Goal: Obtain resource: Download file/media

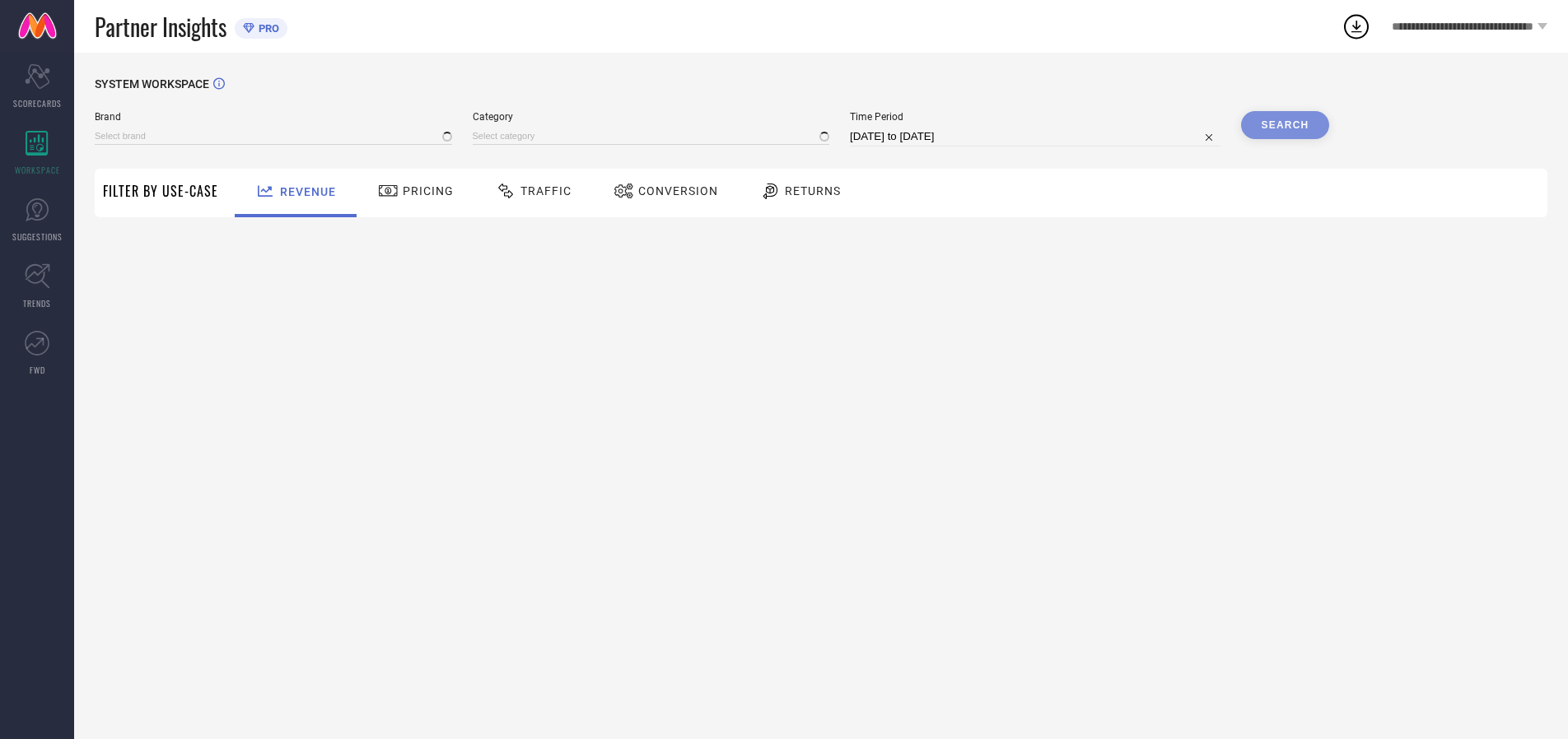
type input "ARROW SPORT"
type input "All"
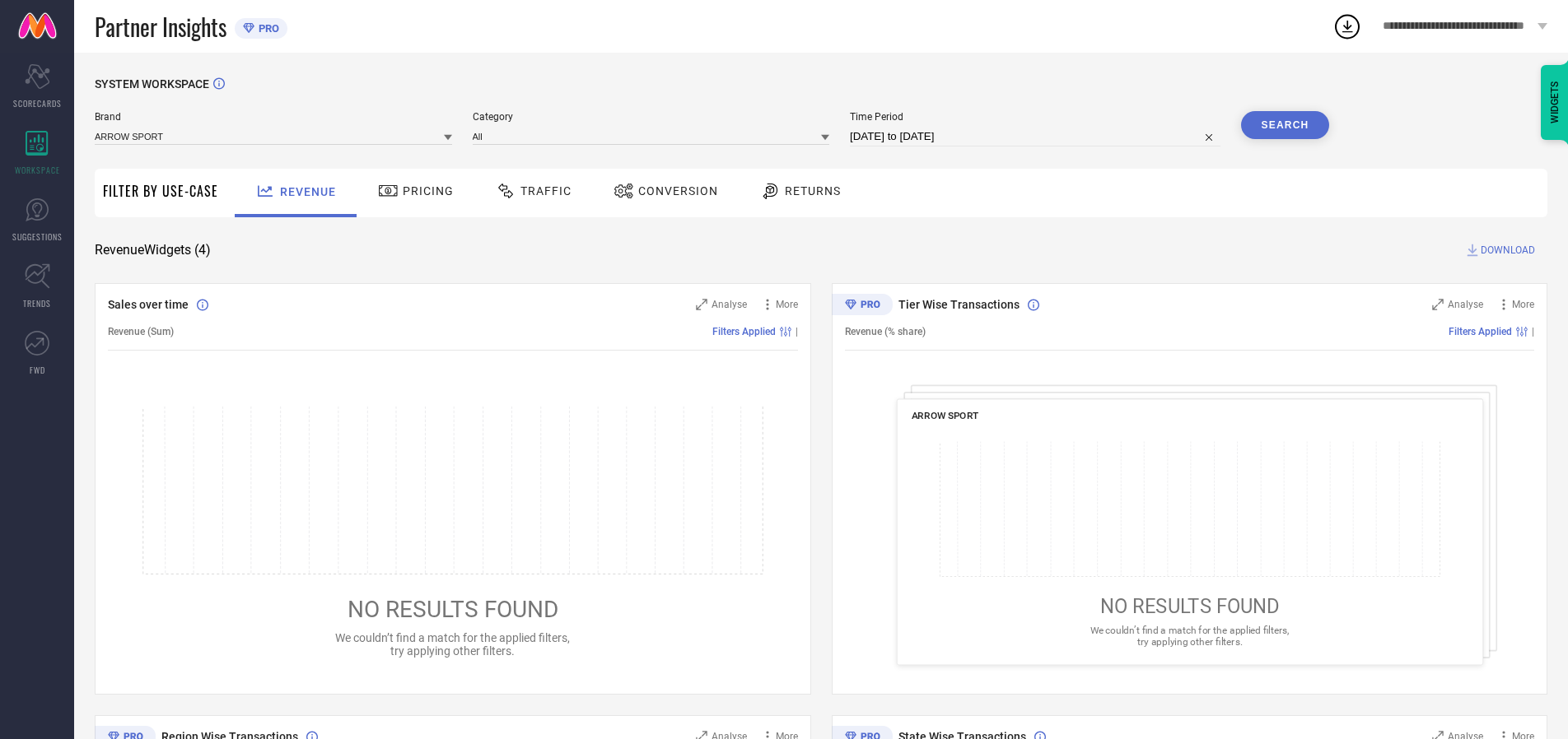
click at [530, 191] on span "Traffic" at bounding box center [546, 191] width 51 height 13
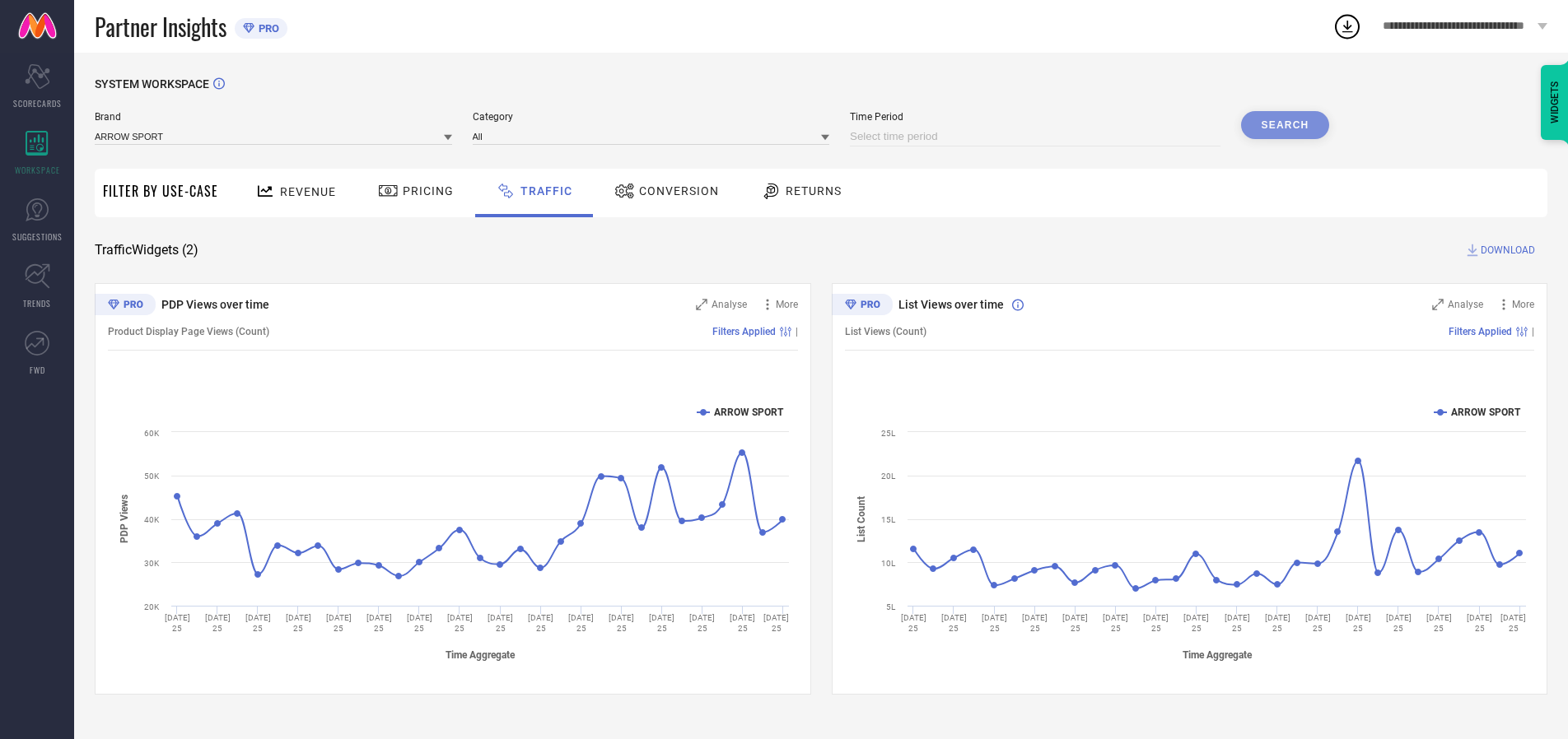
click at [1037, 136] on input at bounding box center [1035, 136] width 371 height 19
select select "8"
select select "2025"
select select "9"
select select "2025"
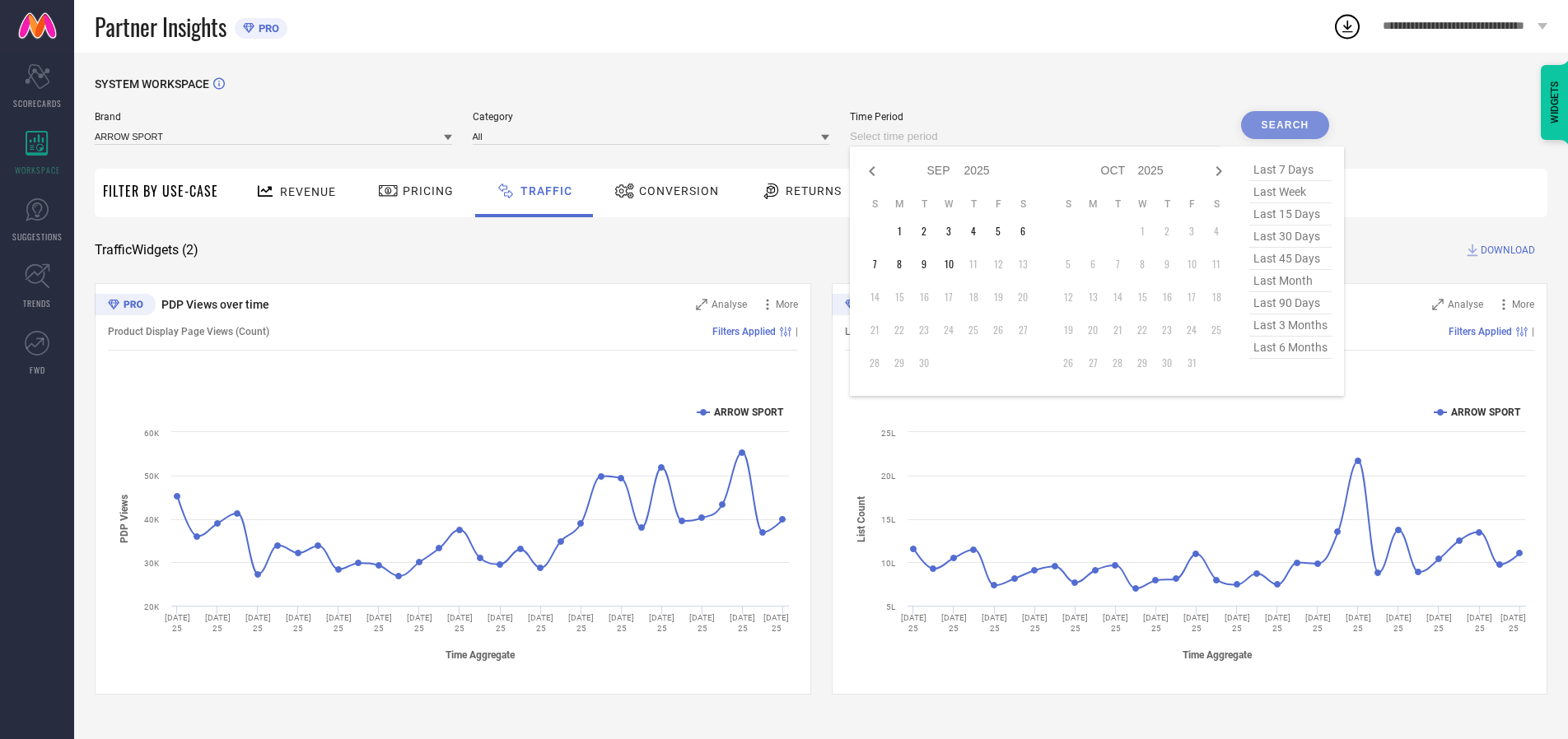
click at [954, 264] on td "10" at bounding box center [948, 263] width 24 height 24
type input "[DATE] to [DATE]"
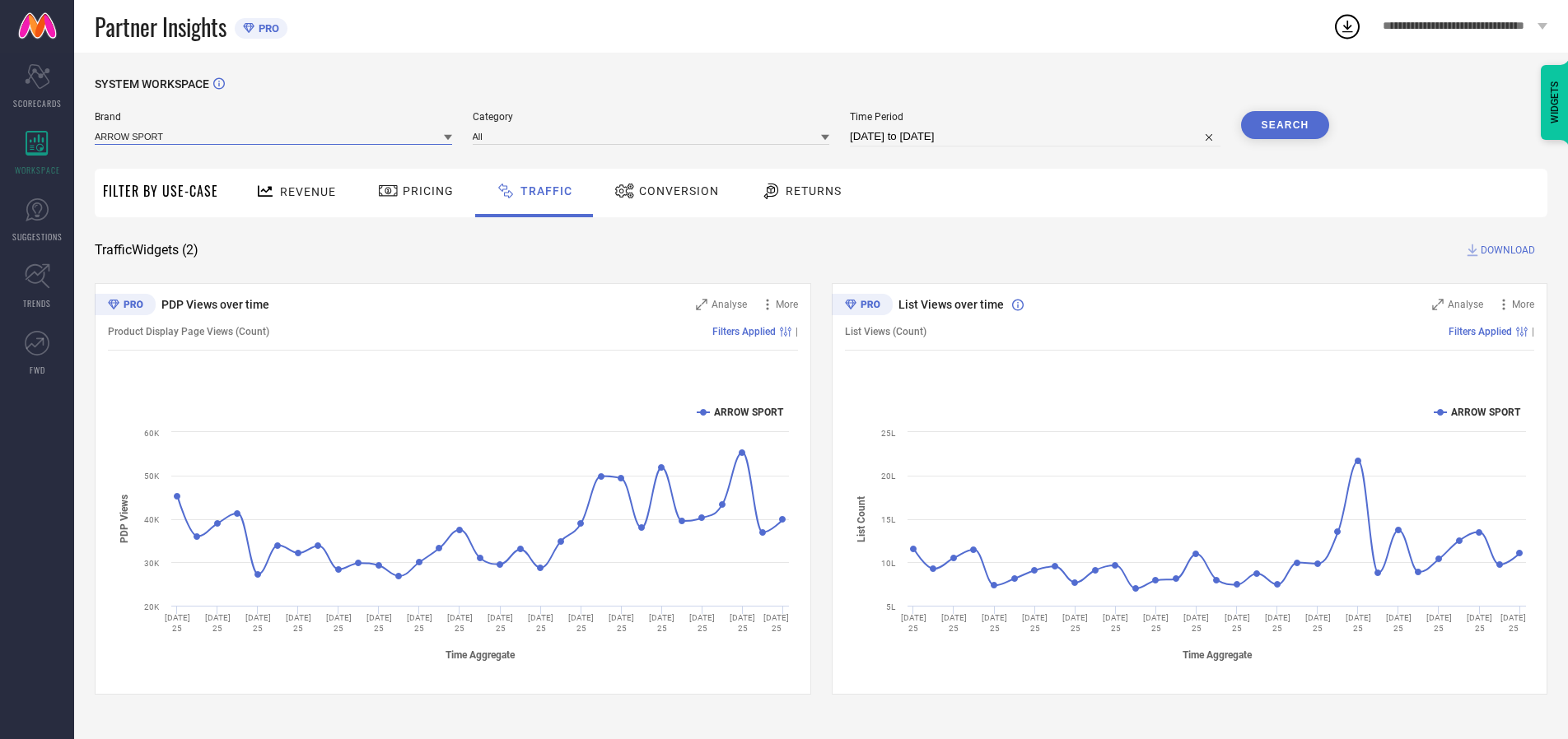
click at [275, 136] on input at bounding box center [273, 136] width 358 height 18
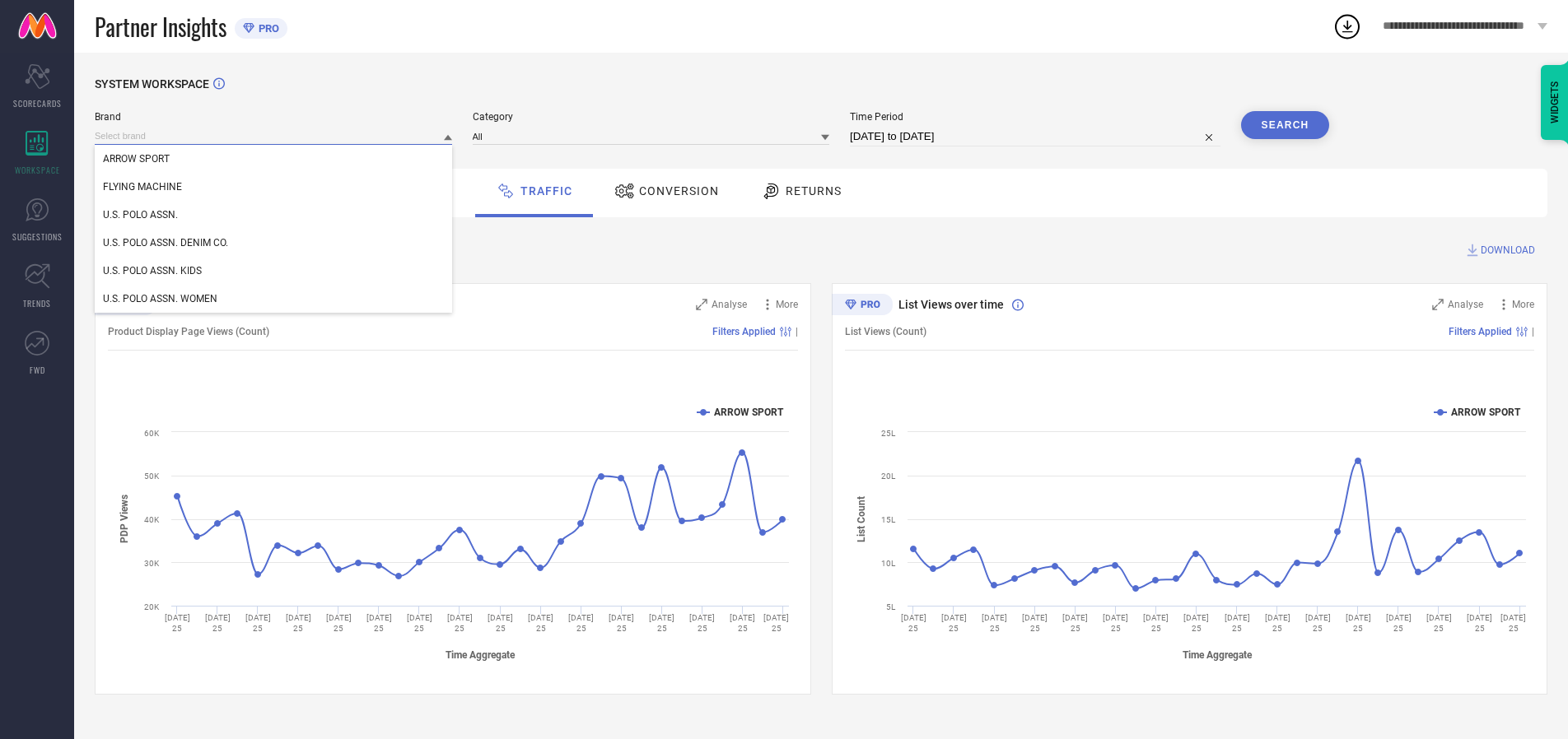
click at [275, 136] on input at bounding box center [273, 136] width 358 height 18
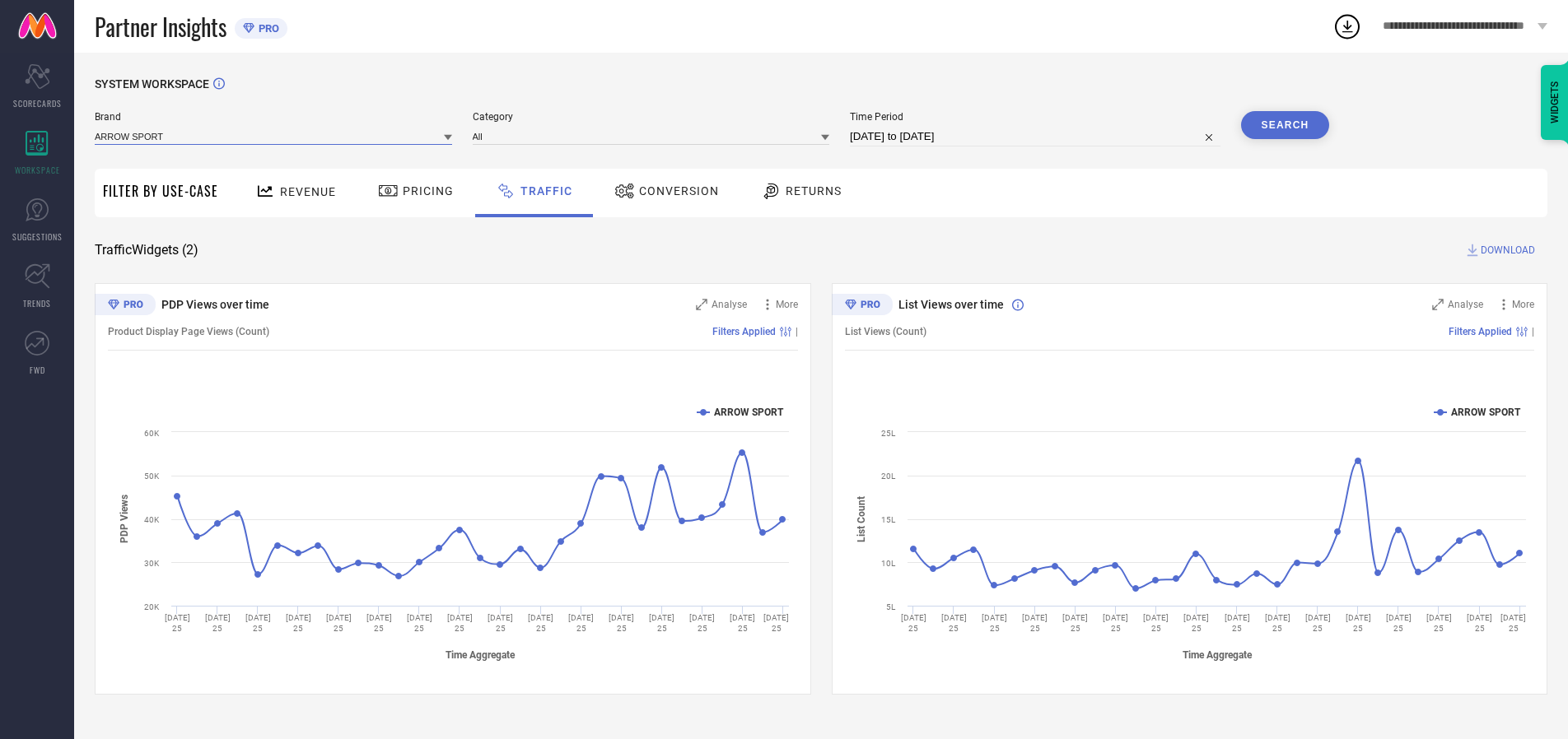
click at [275, 136] on input at bounding box center [273, 136] width 358 height 18
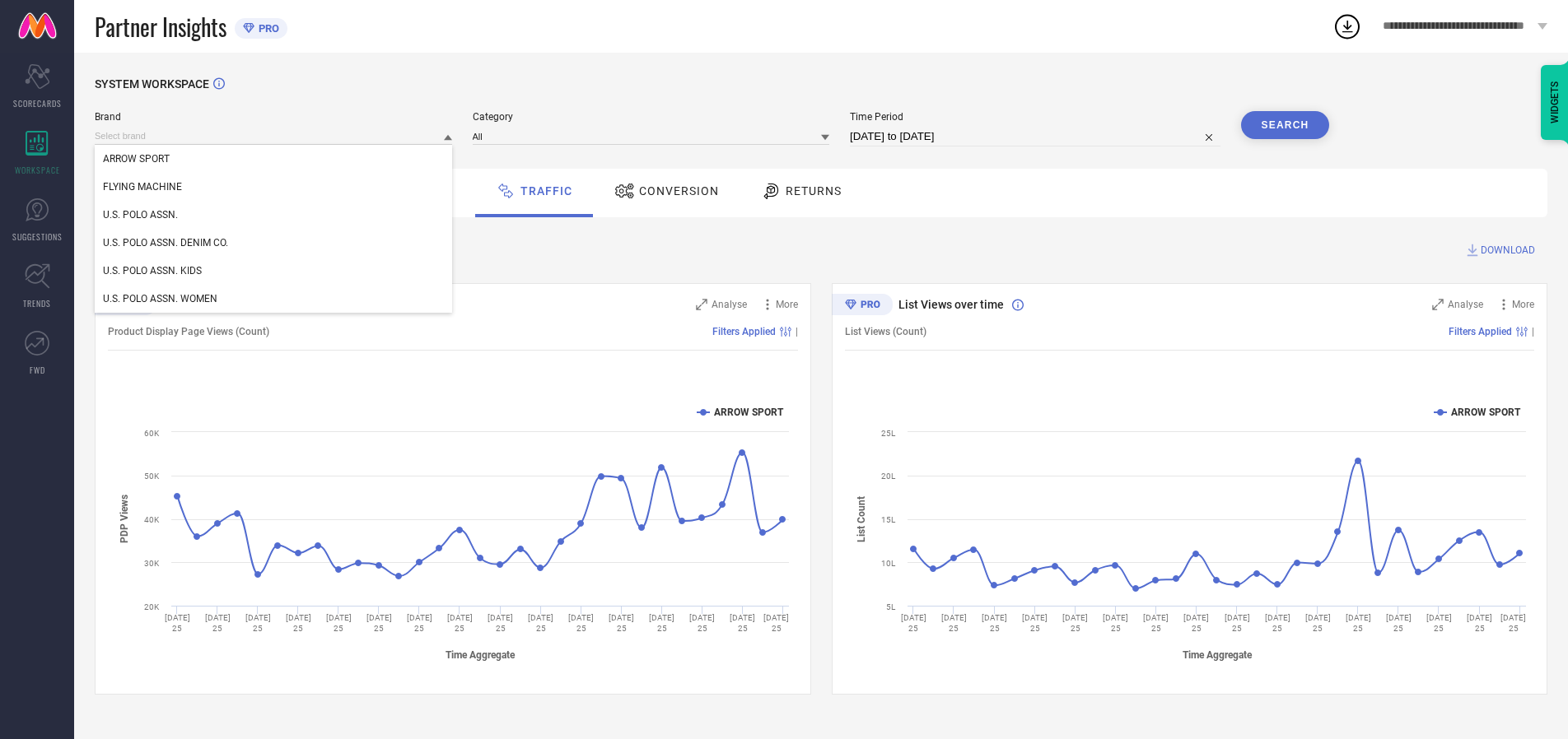
click at [275, 215] on div "U.S. POLO ASSN." at bounding box center [273, 215] width 358 height 28
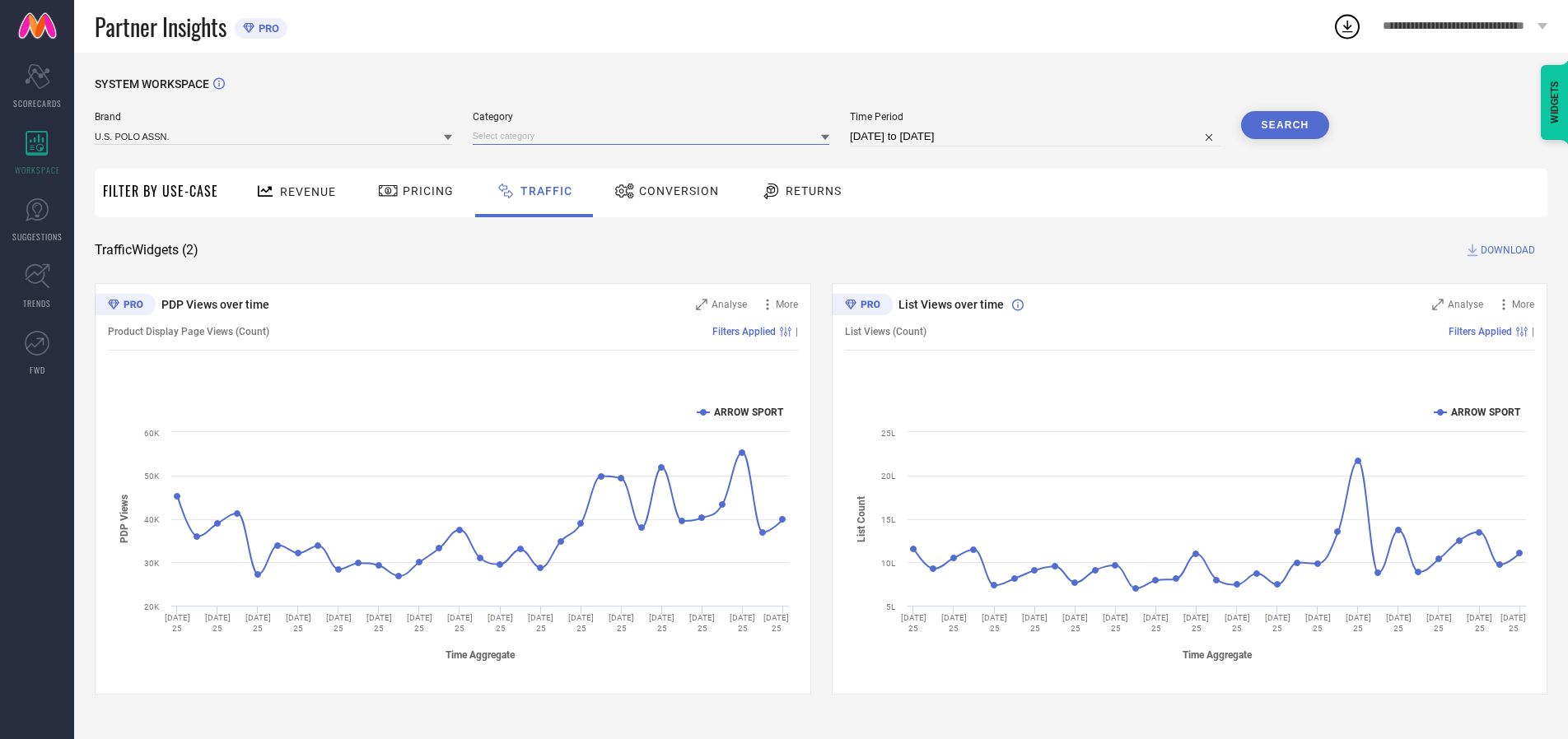
click at [655, 136] on input at bounding box center [651, 136] width 358 height 18
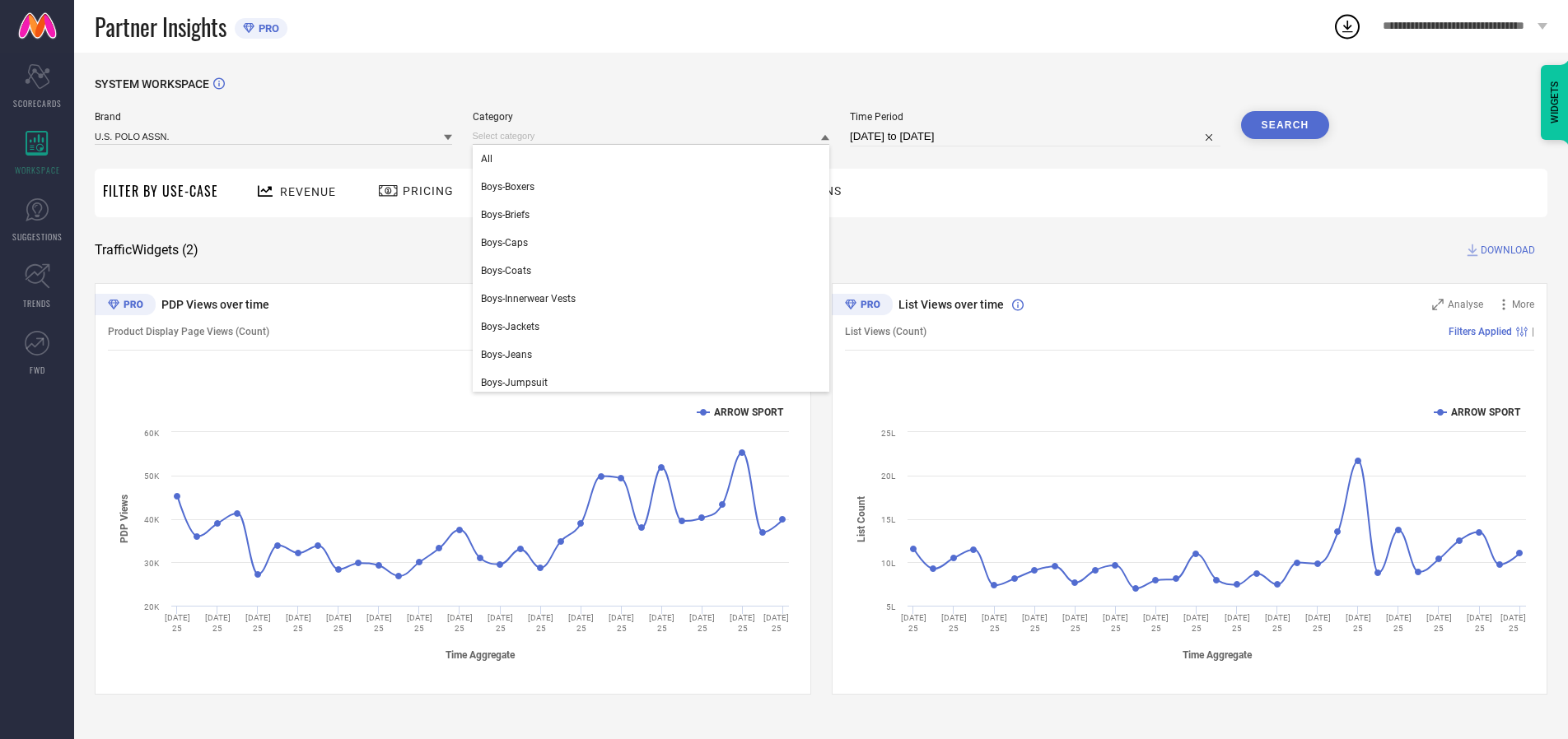
click at [655, 159] on div "All" at bounding box center [651, 158] width 358 height 28
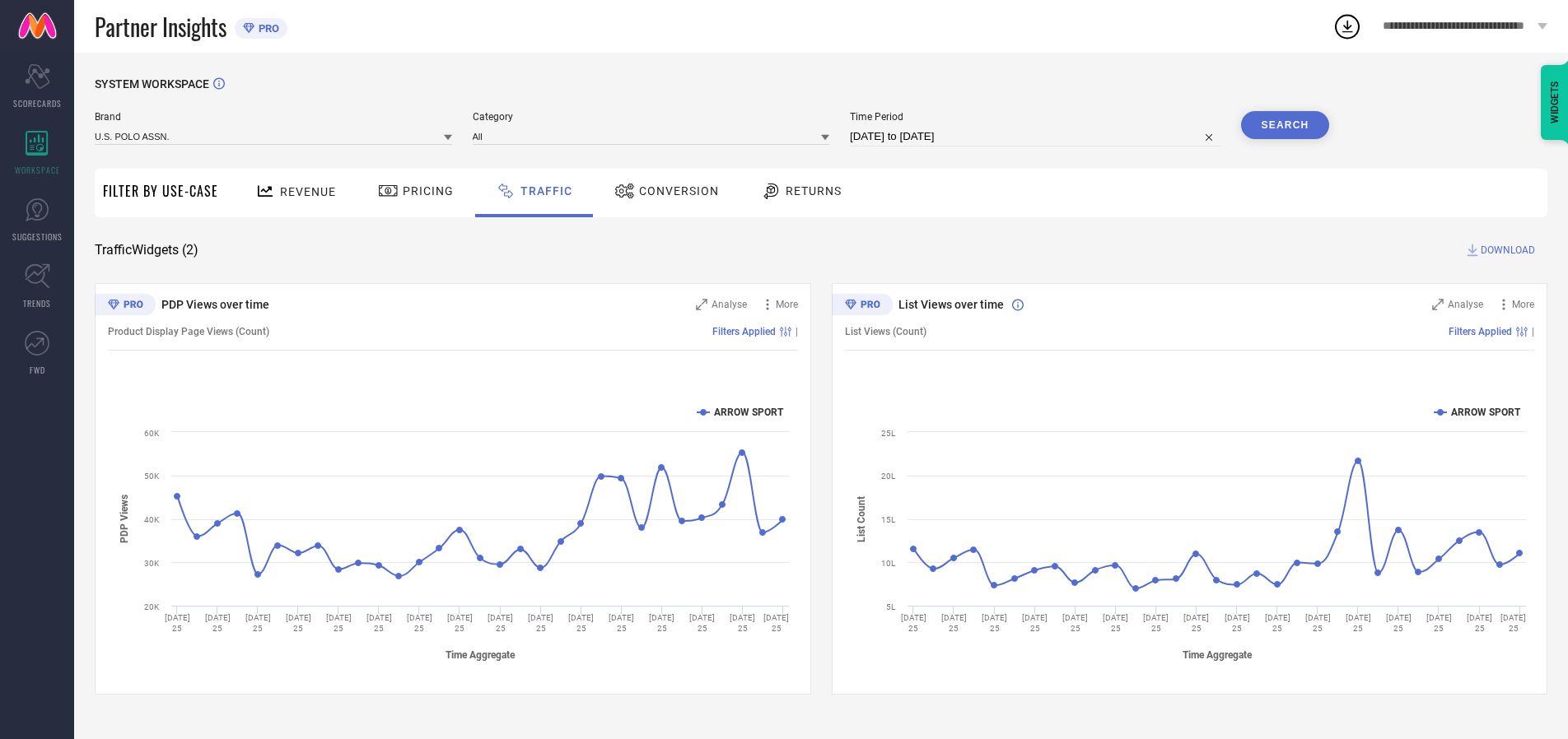
click at [1285, 125] on button "Search" at bounding box center [1286, 125] width 89 height 28
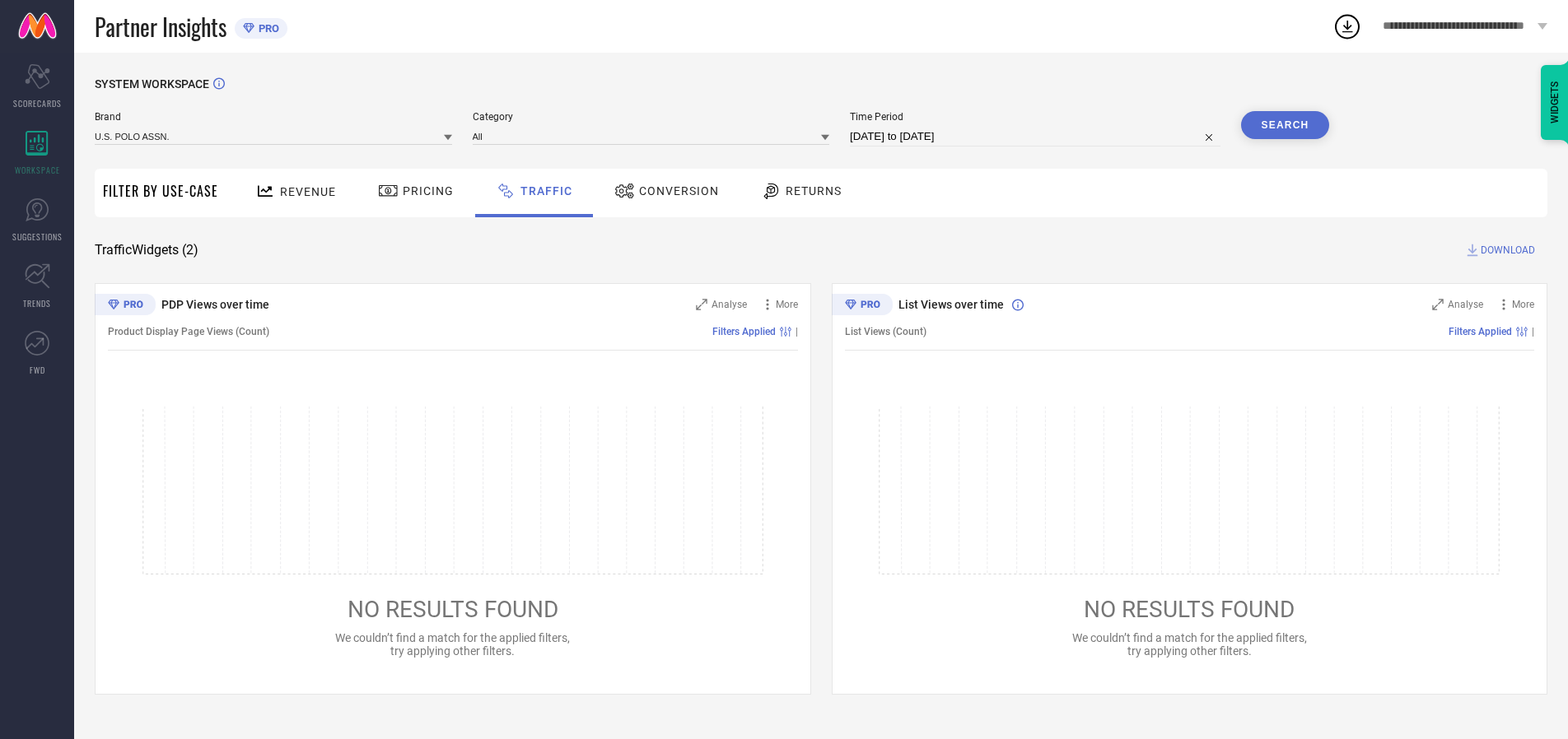
click at [1506, 250] on span "DOWNLOAD" at bounding box center [1508, 251] width 55 height 17
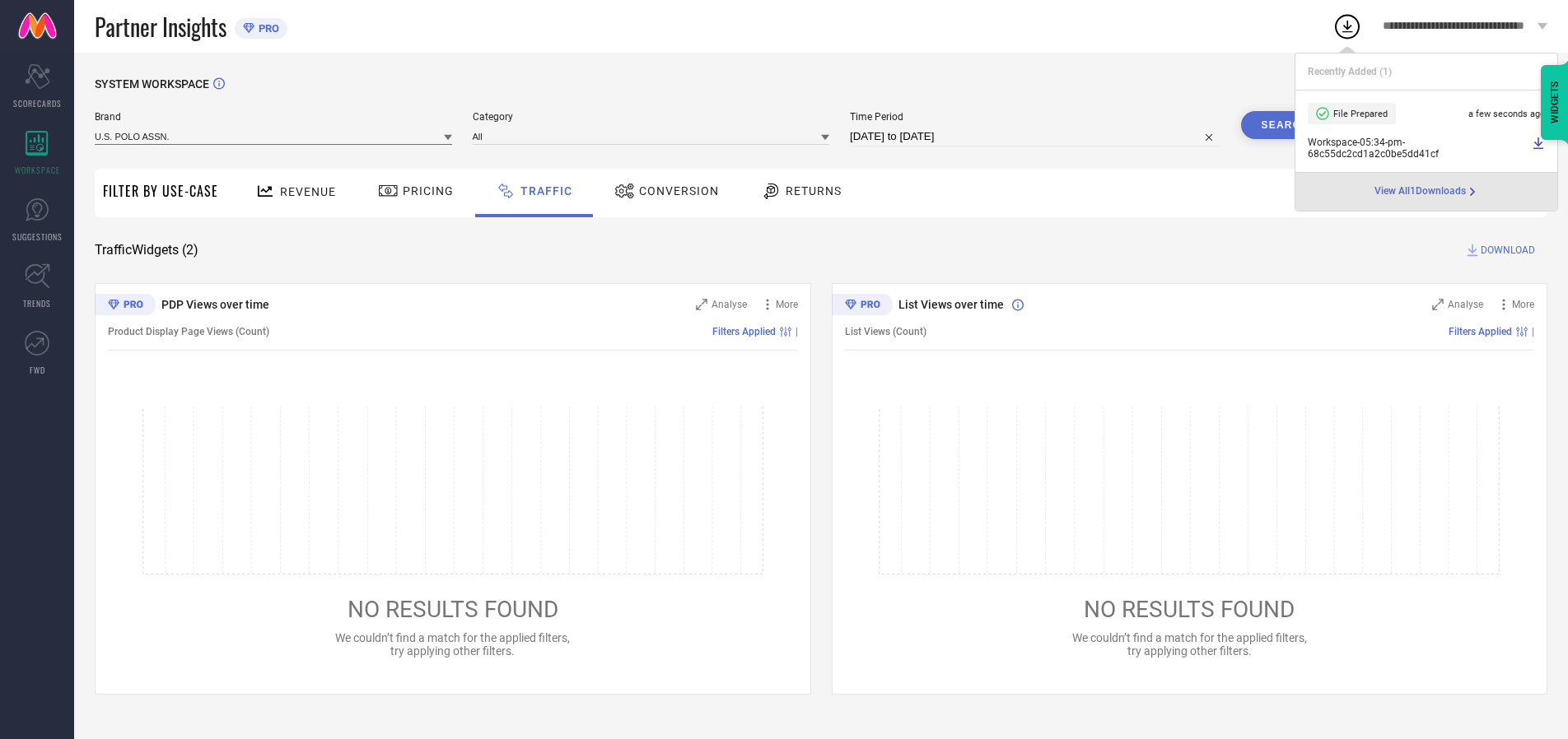
click at [275, 136] on input at bounding box center [273, 136] width 358 height 18
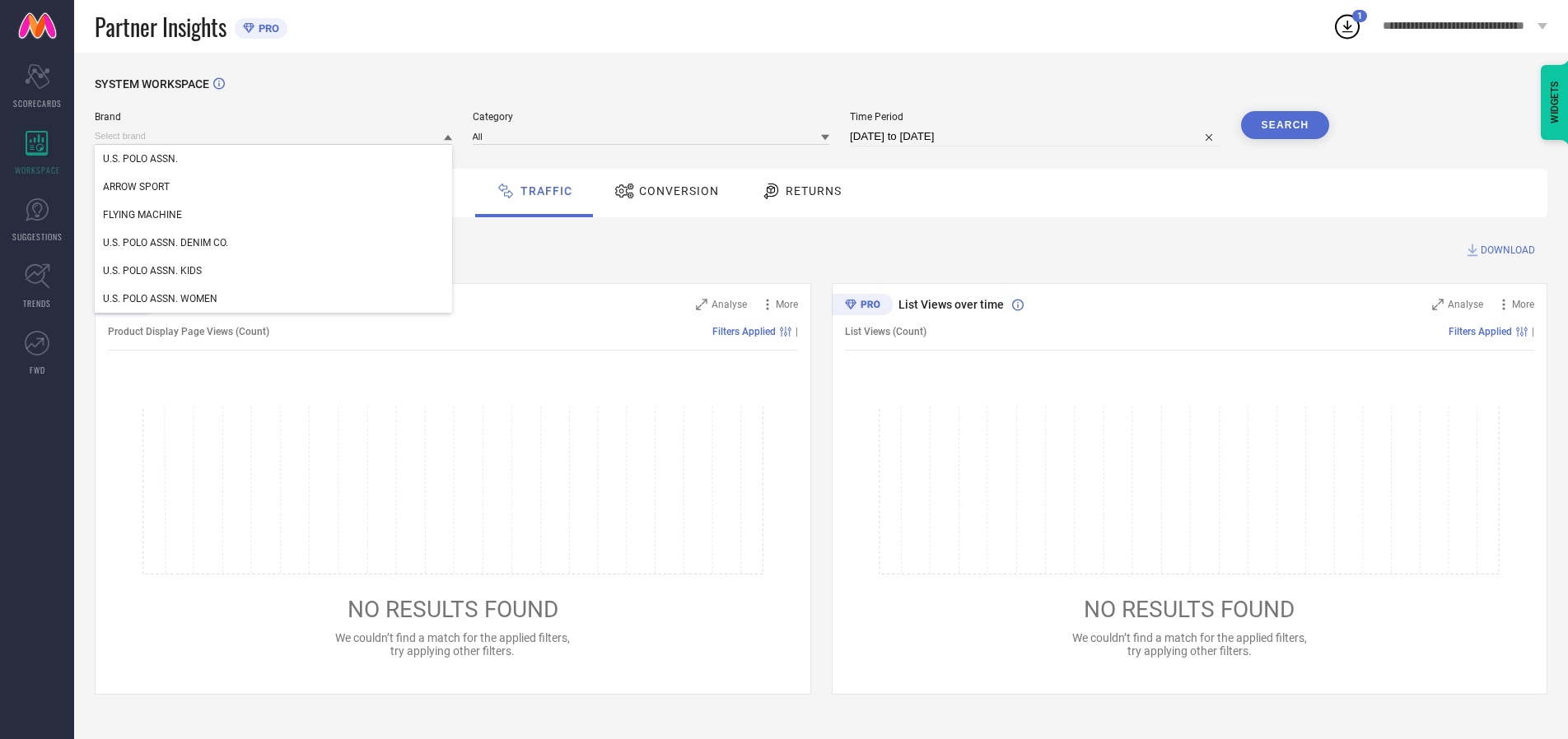
click at [275, 243] on div "U.S. POLO ASSN. DENIM CO." at bounding box center [273, 242] width 358 height 28
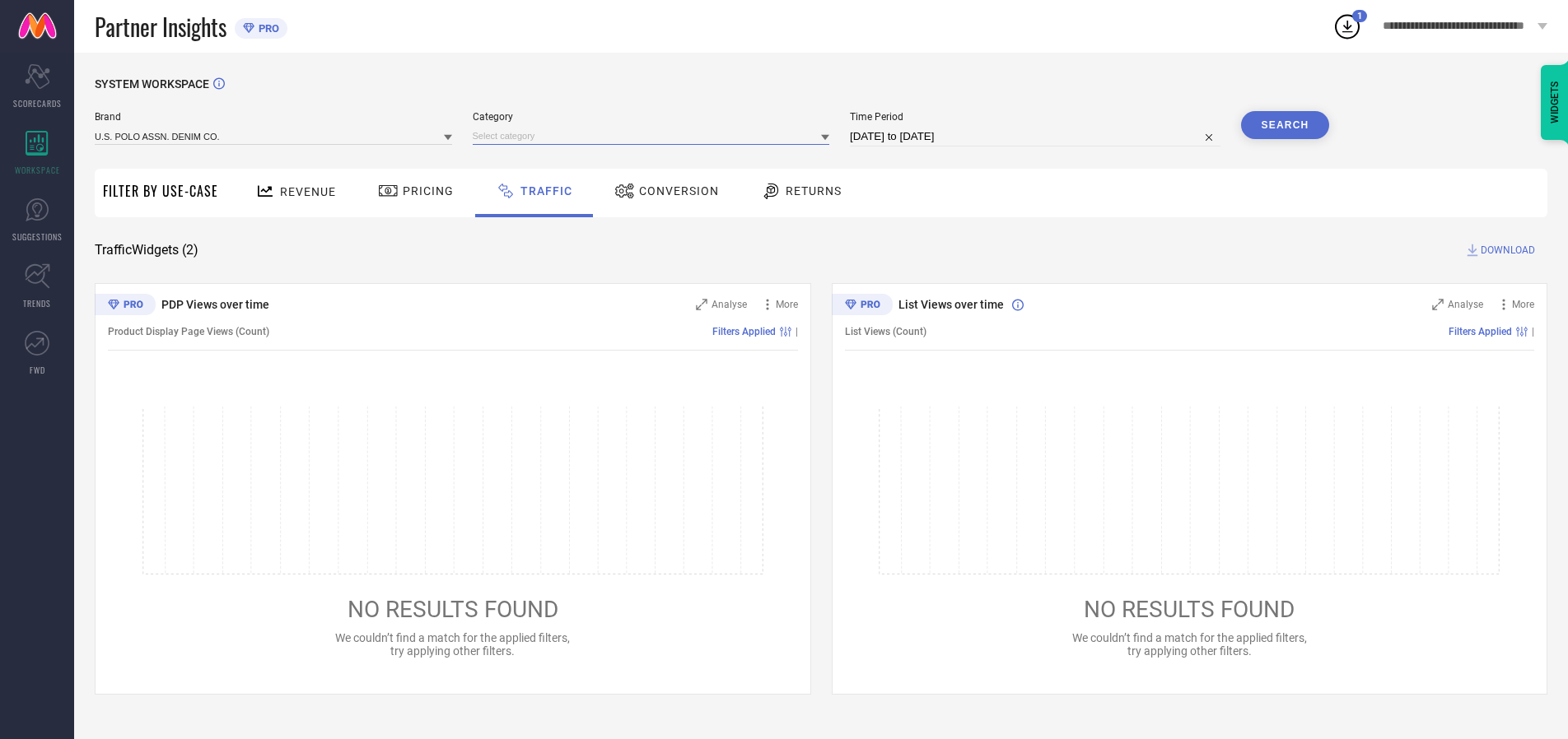
click at [655, 136] on input at bounding box center [651, 136] width 358 height 18
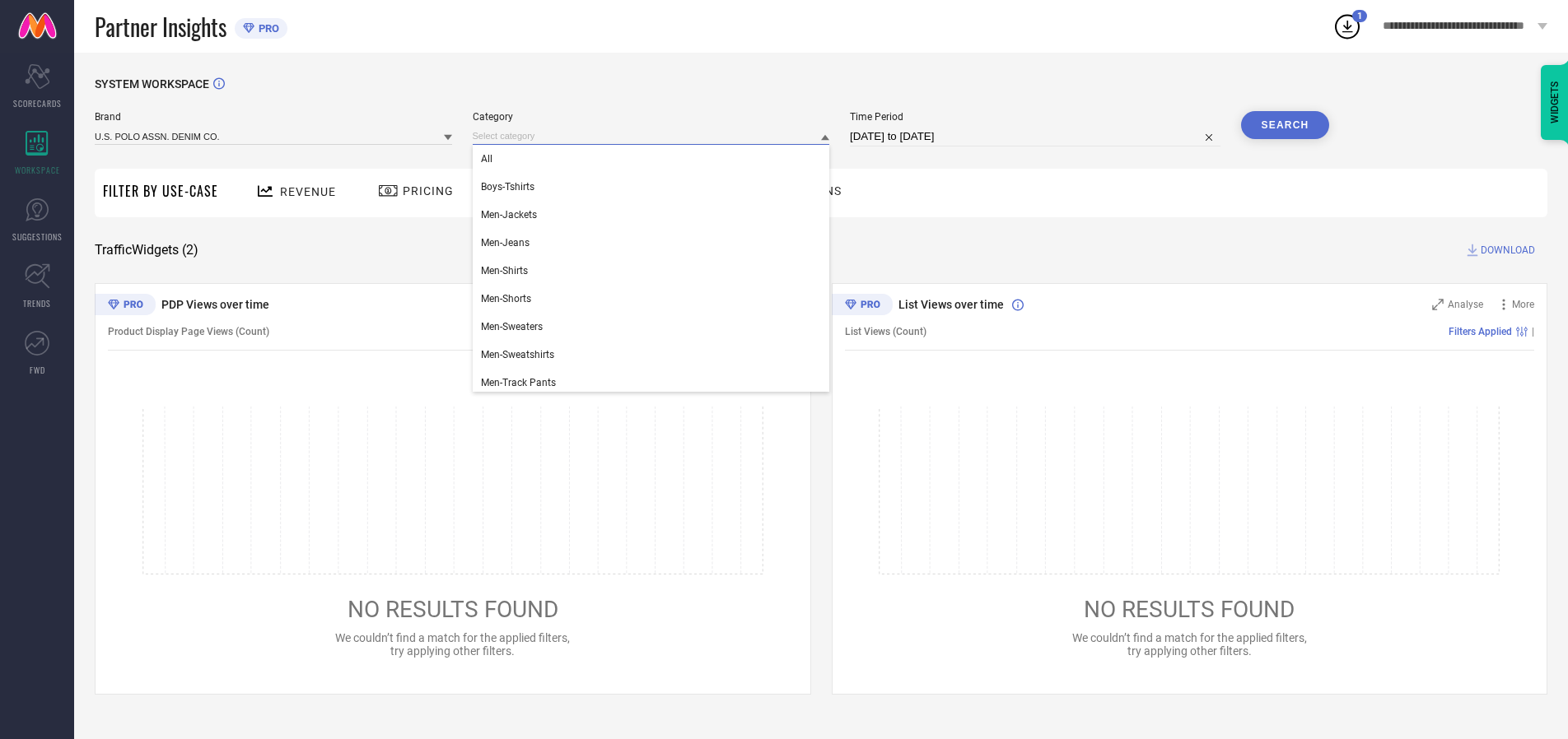
click at [655, 159] on div "All" at bounding box center [651, 158] width 358 height 28
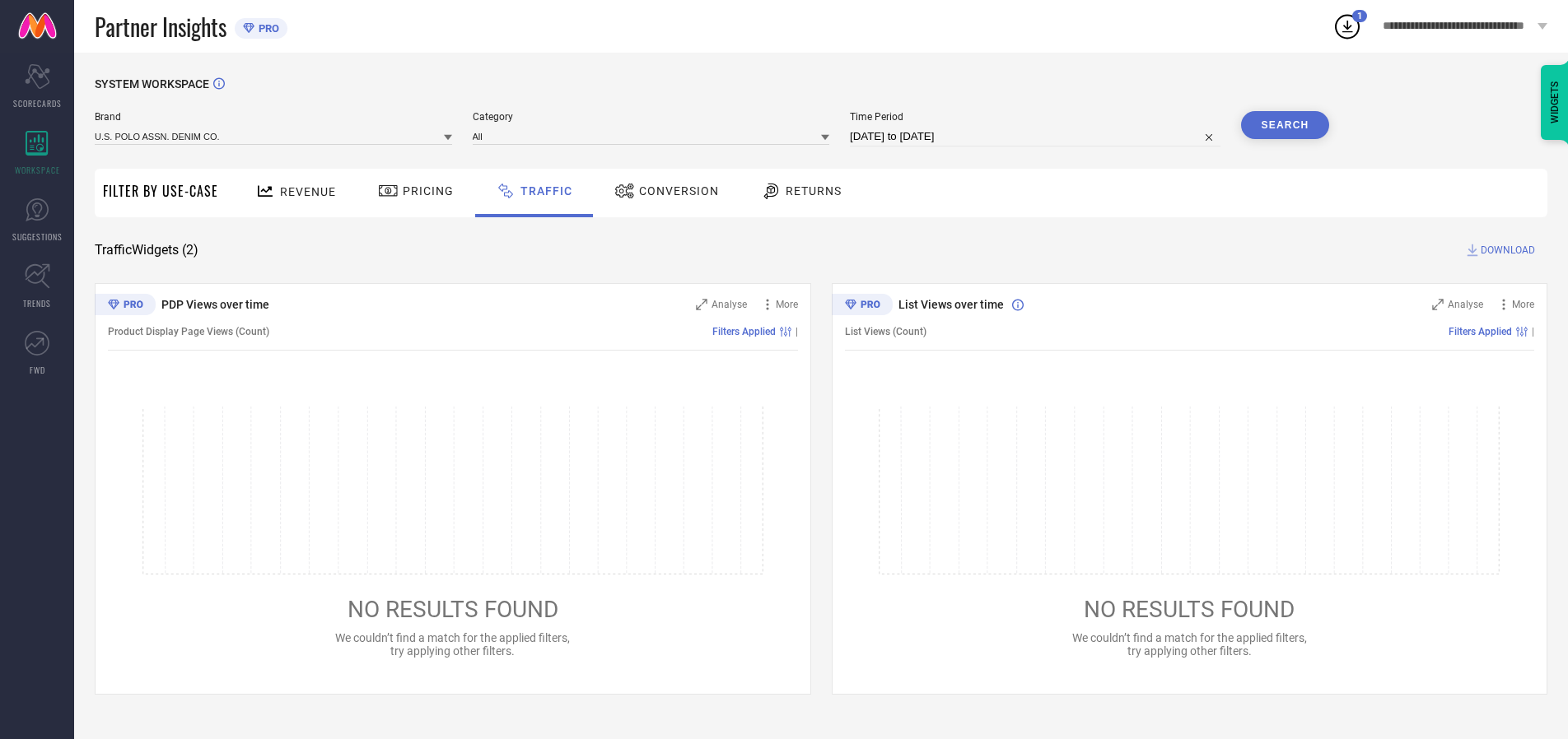
click at [1285, 125] on button "Search" at bounding box center [1286, 125] width 89 height 28
click at [1506, 250] on span "DOWNLOAD" at bounding box center [1508, 251] width 55 height 17
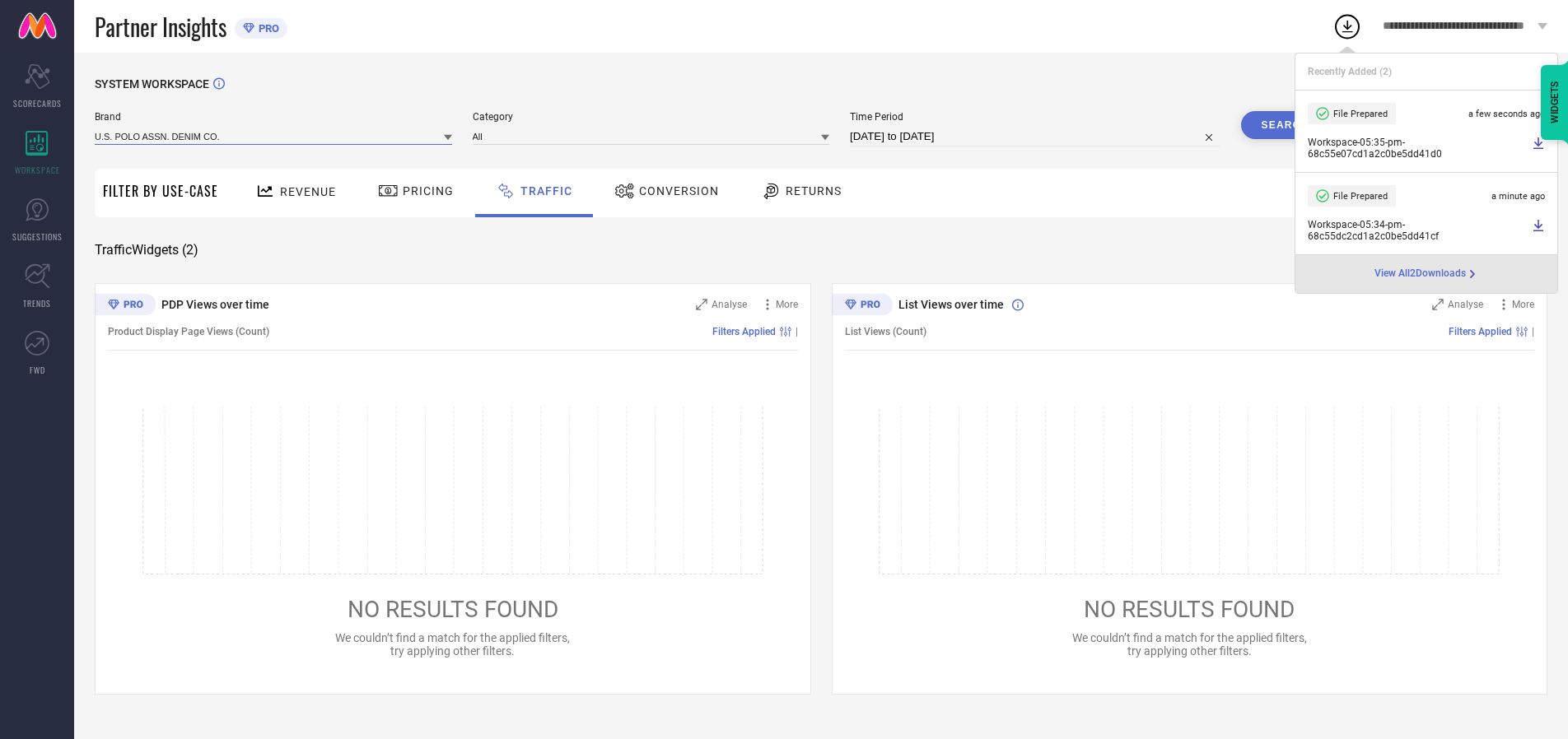
click at [275, 136] on input at bounding box center [273, 136] width 358 height 18
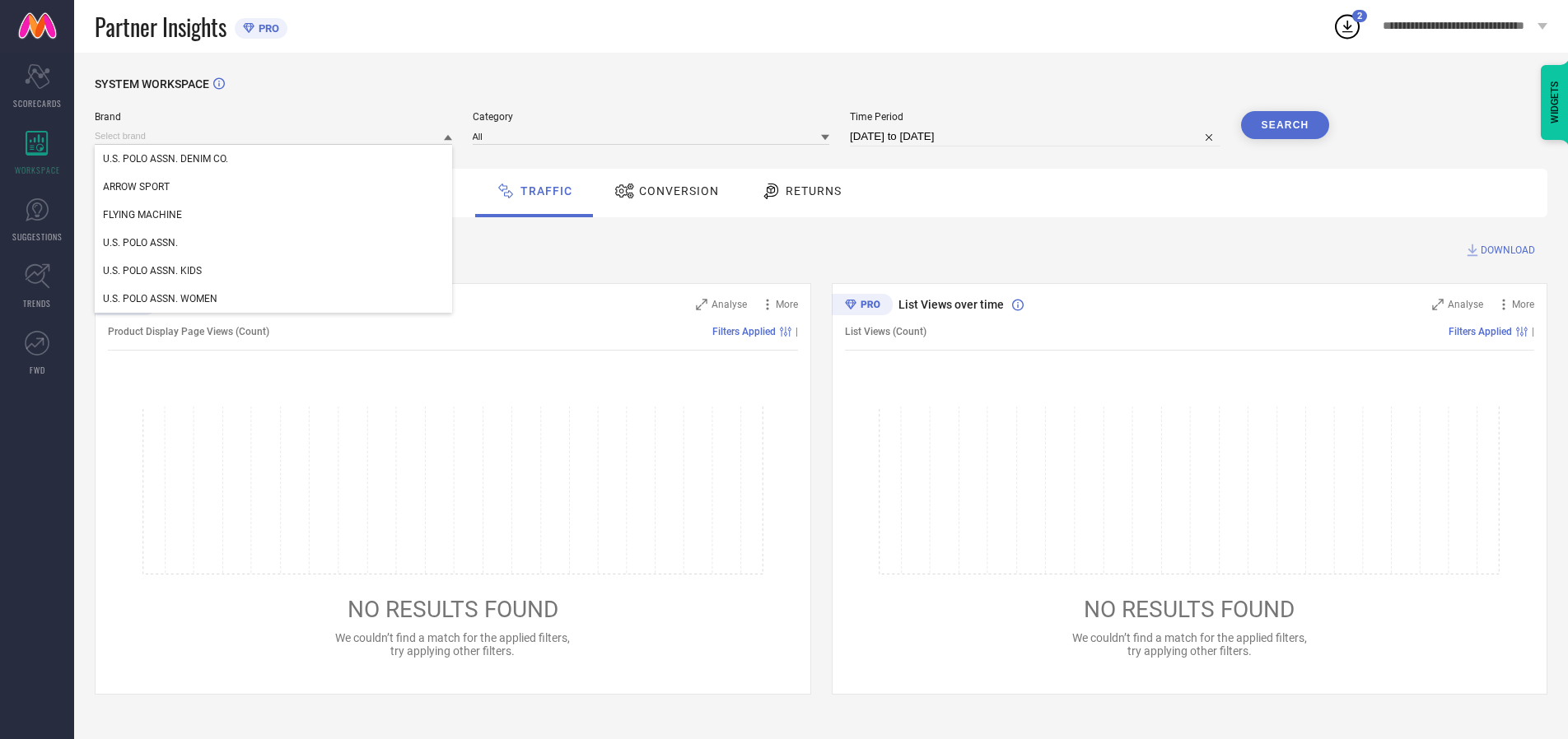
click at [275, 271] on div "U.S. POLO ASSN. KIDS" at bounding box center [273, 270] width 358 height 28
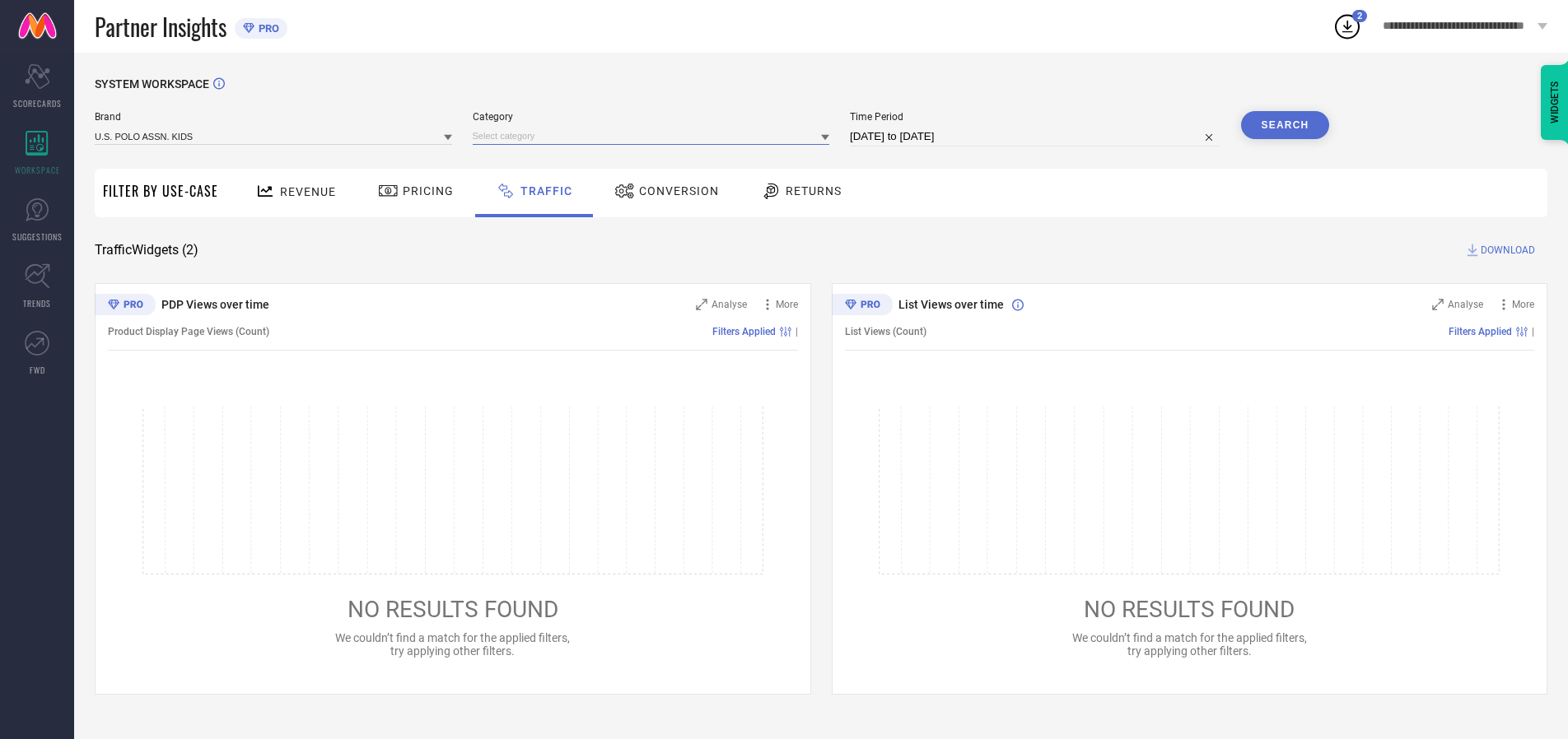
click at [655, 136] on input at bounding box center [651, 136] width 358 height 18
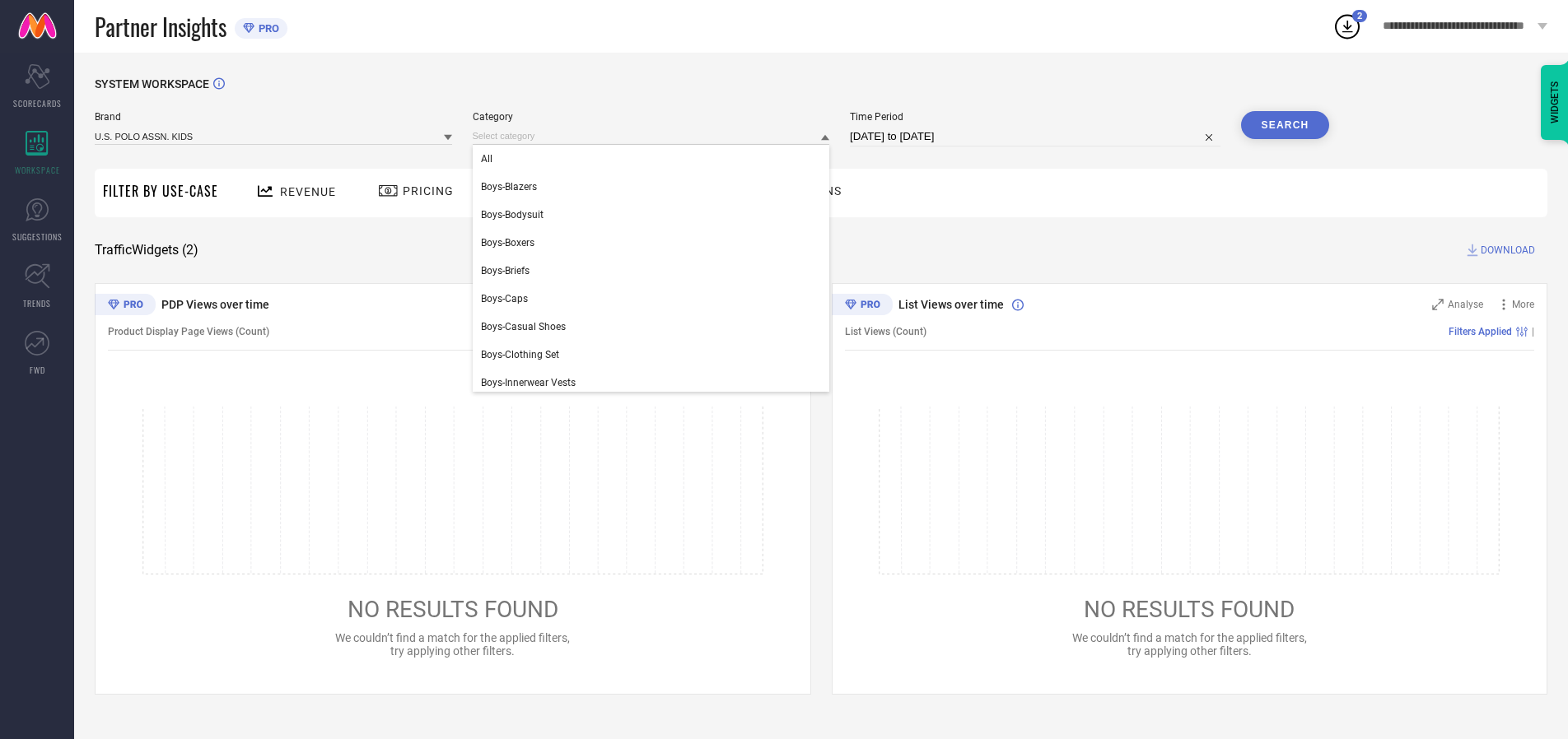
click at [655, 159] on div "All" at bounding box center [651, 158] width 358 height 28
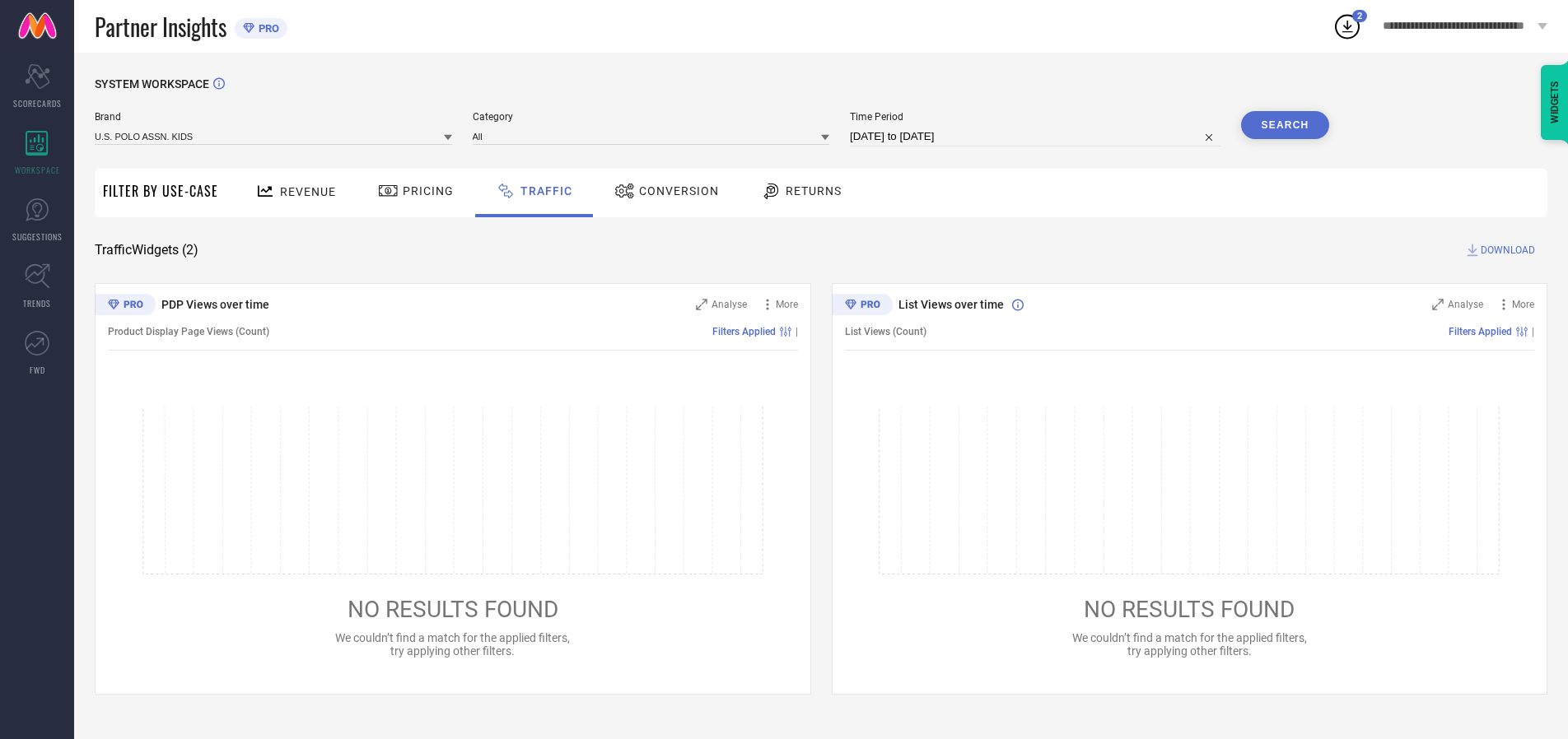
click at [1285, 125] on button "Search" at bounding box center [1286, 125] width 89 height 28
click at [1506, 250] on span "DOWNLOAD" at bounding box center [1508, 251] width 55 height 17
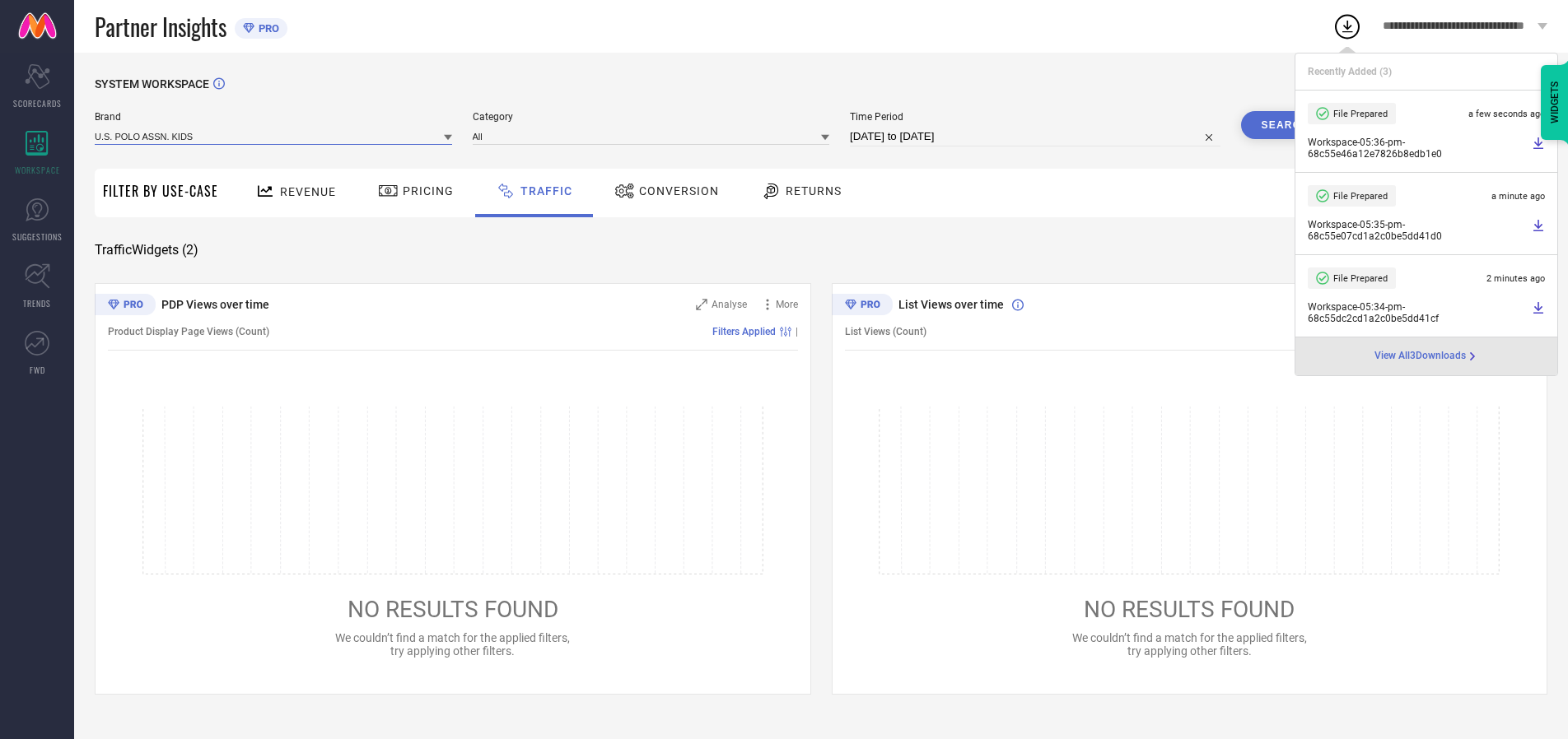
click at [275, 136] on input at bounding box center [273, 136] width 358 height 18
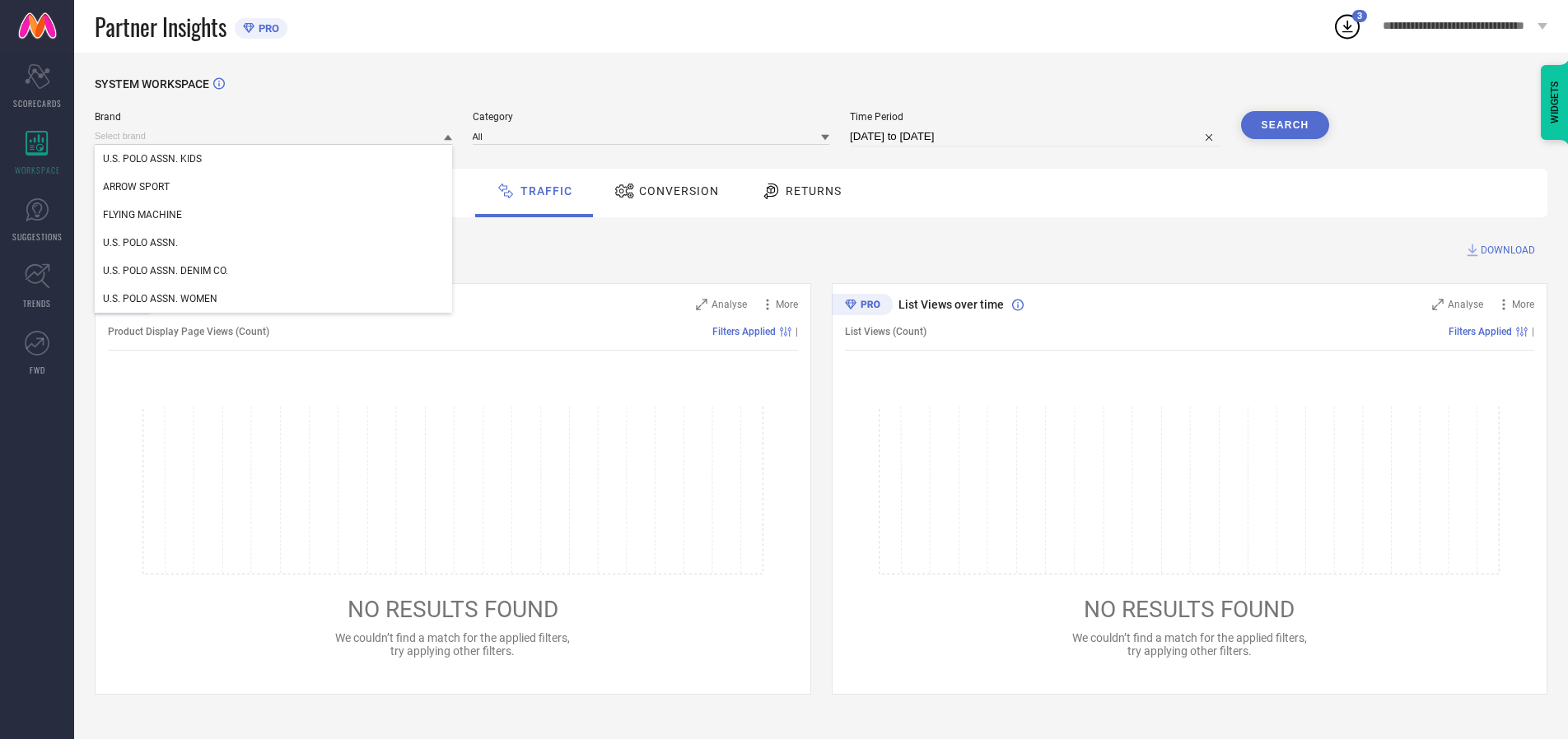
click at [275, 299] on div "U.S. POLO ASSN. WOMEN" at bounding box center [273, 298] width 358 height 28
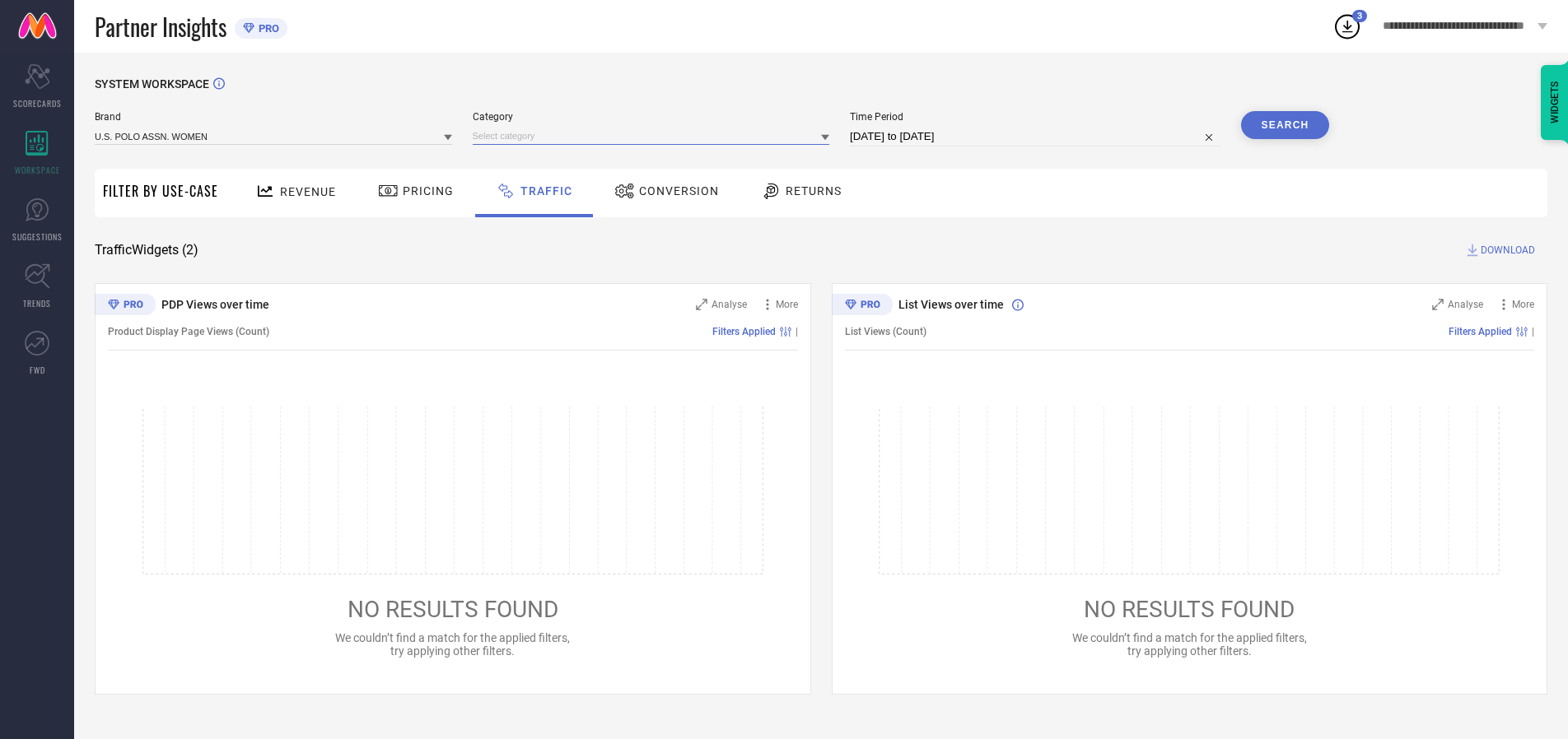
click at [655, 136] on input at bounding box center [651, 136] width 358 height 18
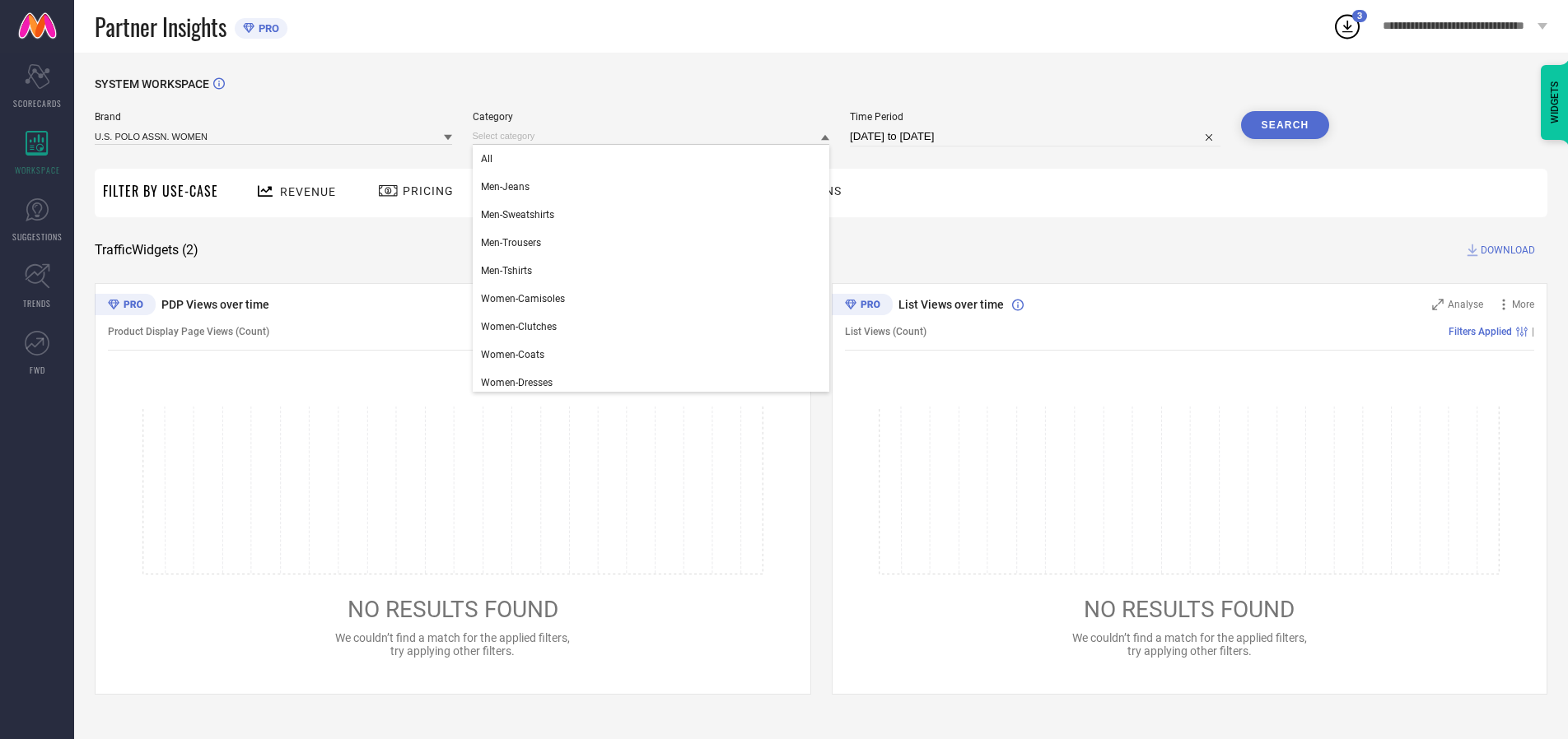
click at [655, 159] on div "All" at bounding box center [651, 158] width 358 height 28
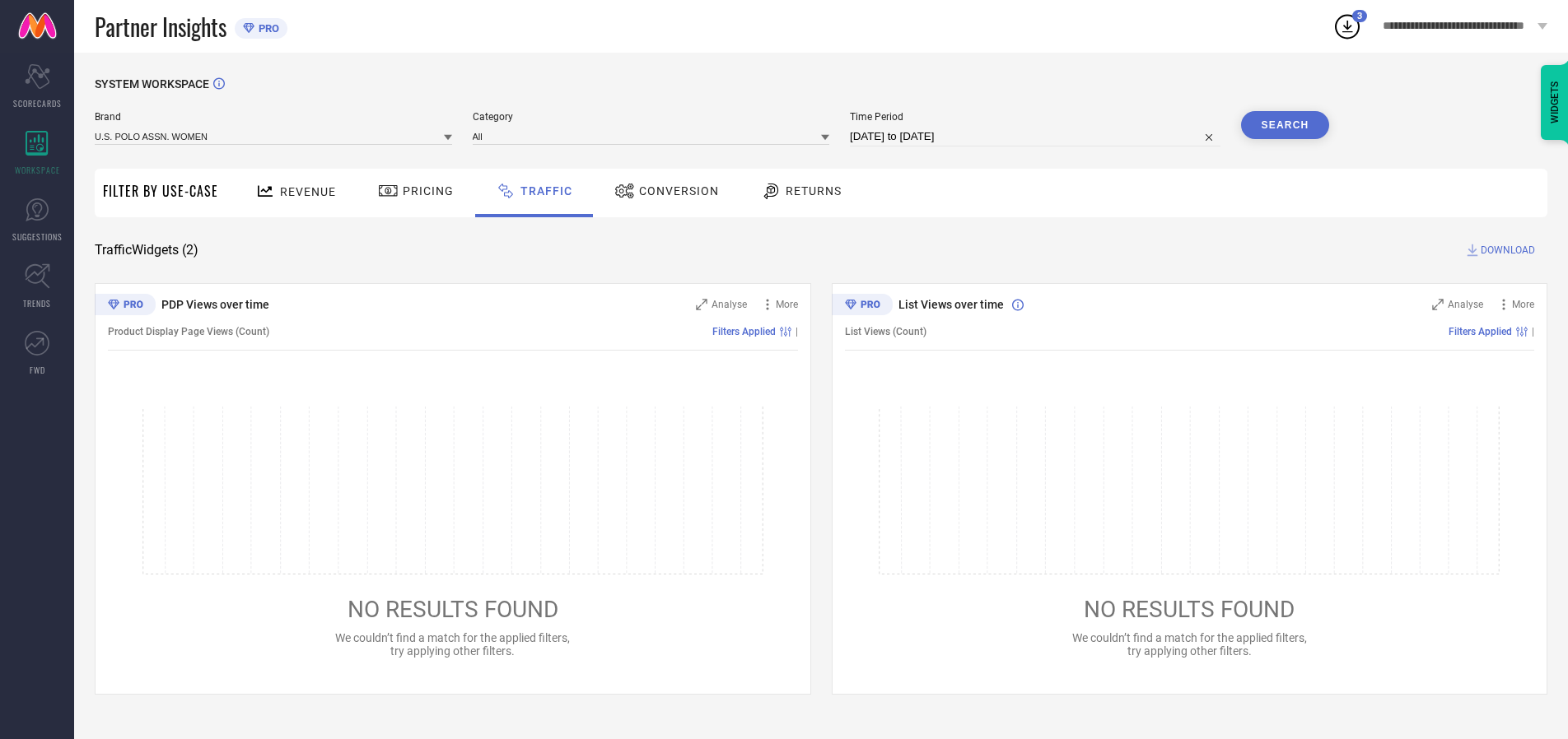
click at [1285, 125] on button "Search" at bounding box center [1286, 125] width 89 height 28
click at [1506, 250] on span "DOWNLOAD" at bounding box center [1508, 251] width 55 height 17
